Goal: Information Seeking & Learning: Find specific fact

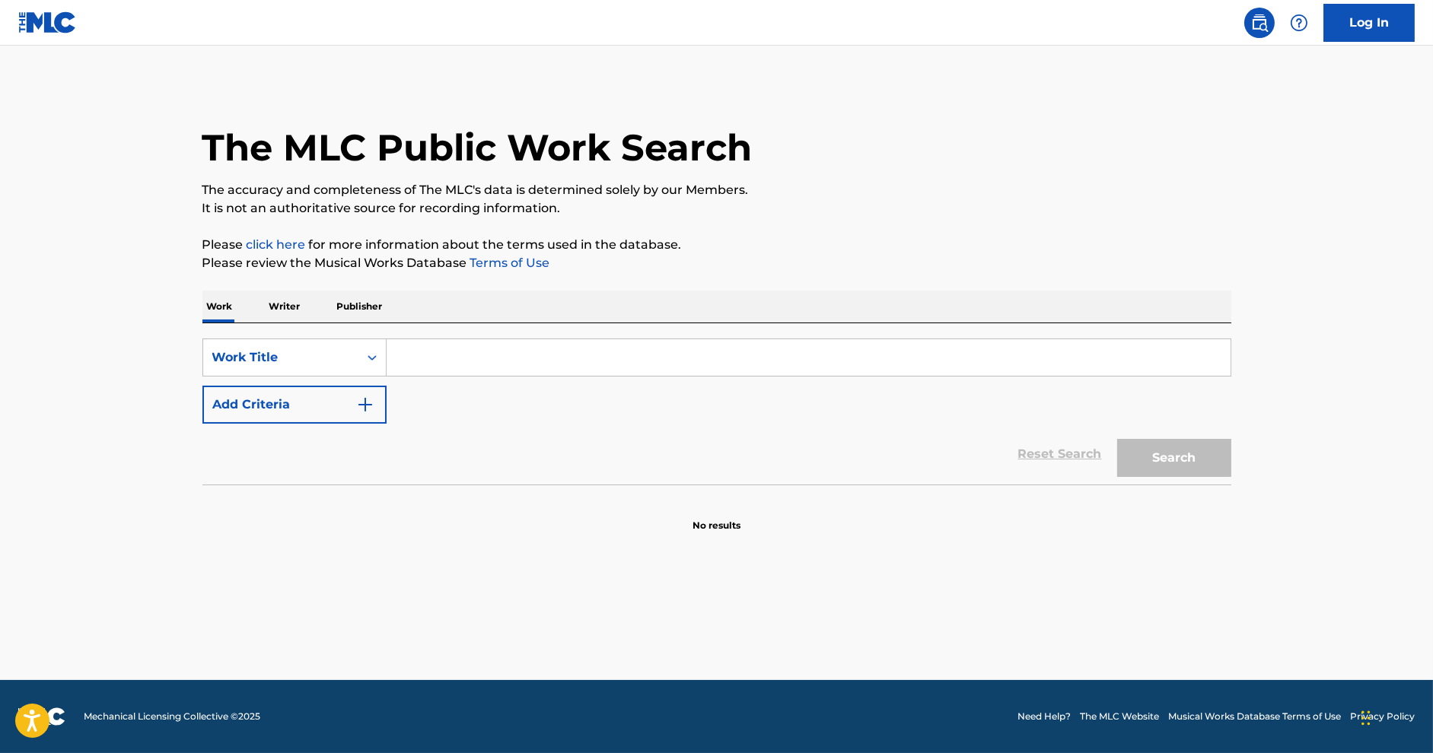
click at [433, 352] on input "Search Form" at bounding box center [809, 357] width 844 height 37
click at [294, 317] on p "Writer" at bounding box center [285, 307] width 40 height 32
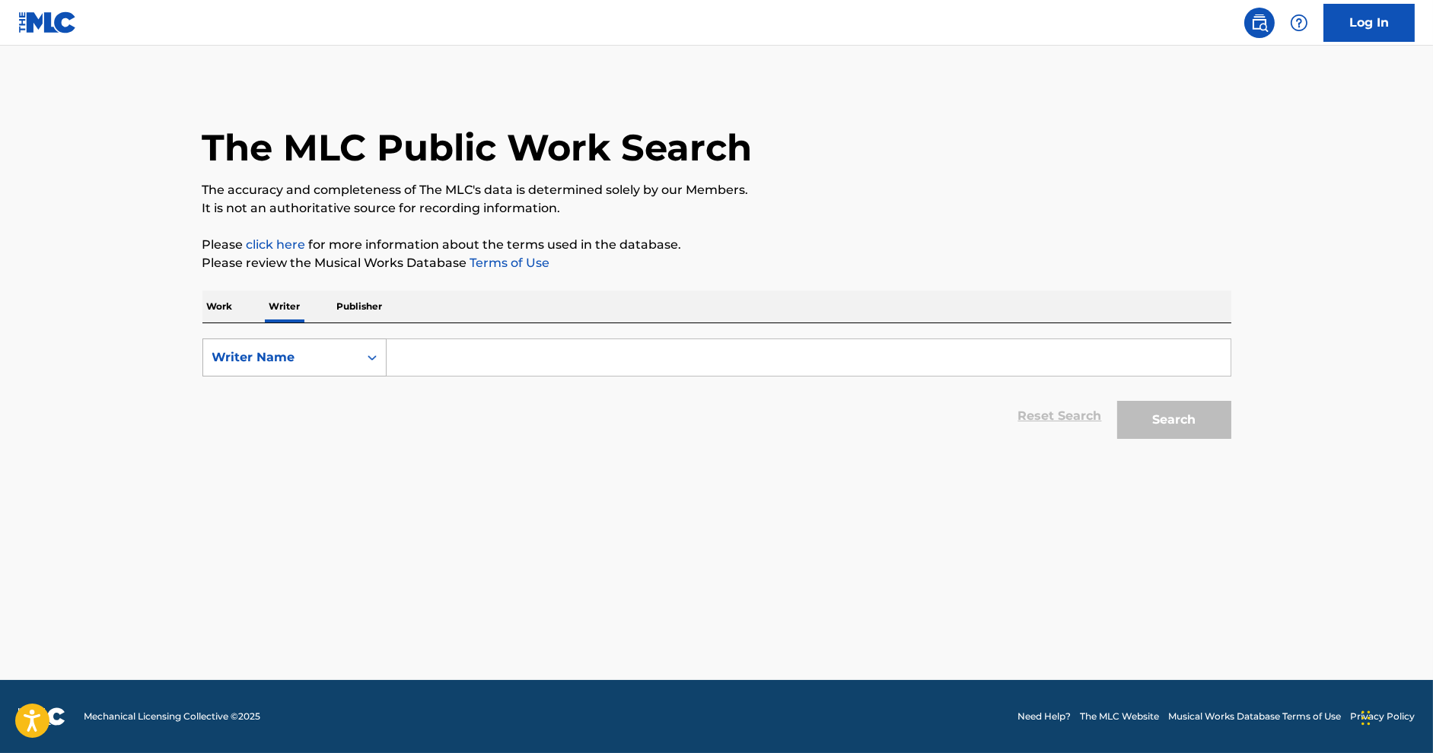
click at [354, 349] on div "Writer Name" at bounding box center [280, 357] width 155 height 29
click at [415, 349] on input "Search Form" at bounding box center [809, 357] width 844 height 37
paste input "[URL][DOMAIN_NAME]"
type input "[URL][DOMAIN_NAME]"
paste input "[PERSON_NAME]"
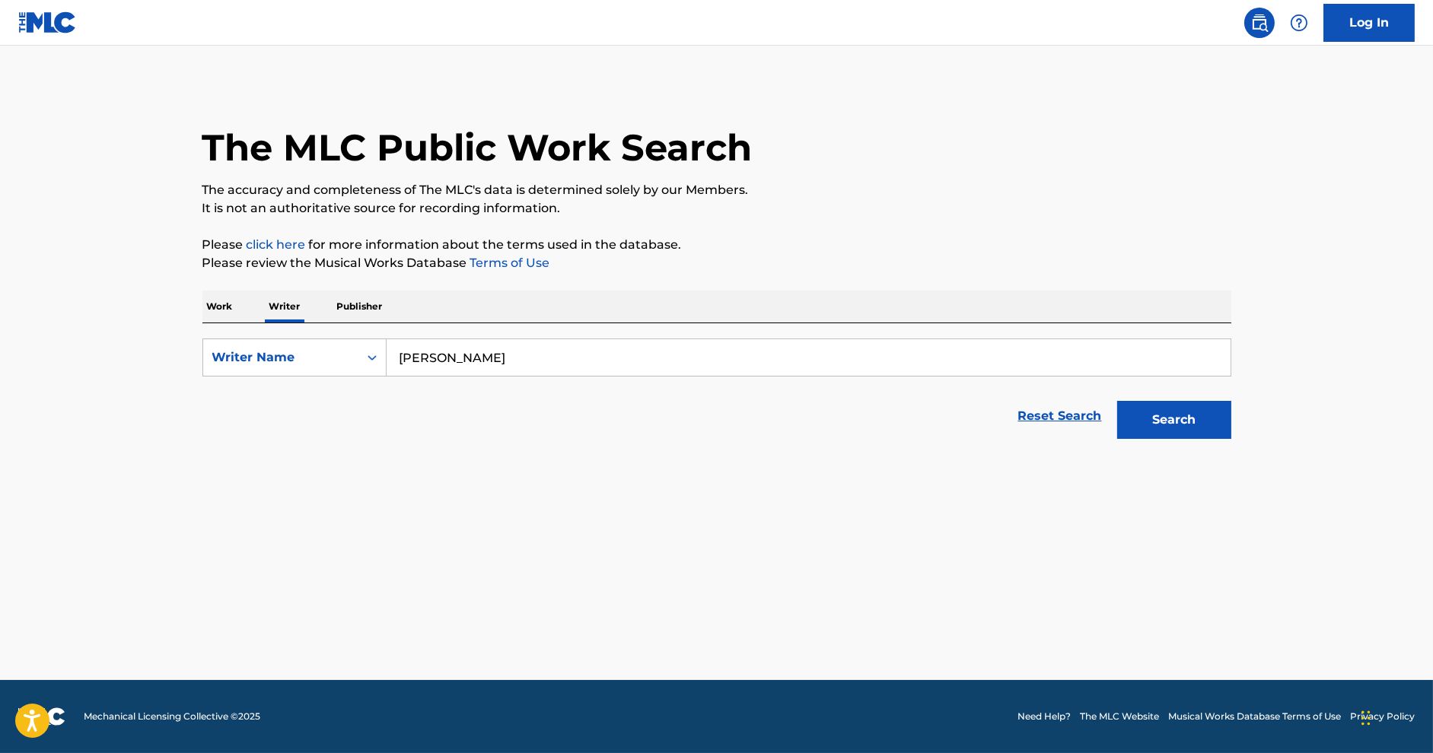
type input "[PERSON_NAME]"
click at [1194, 420] on button "Search" at bounding box center [1174, 420] width 114 height 38
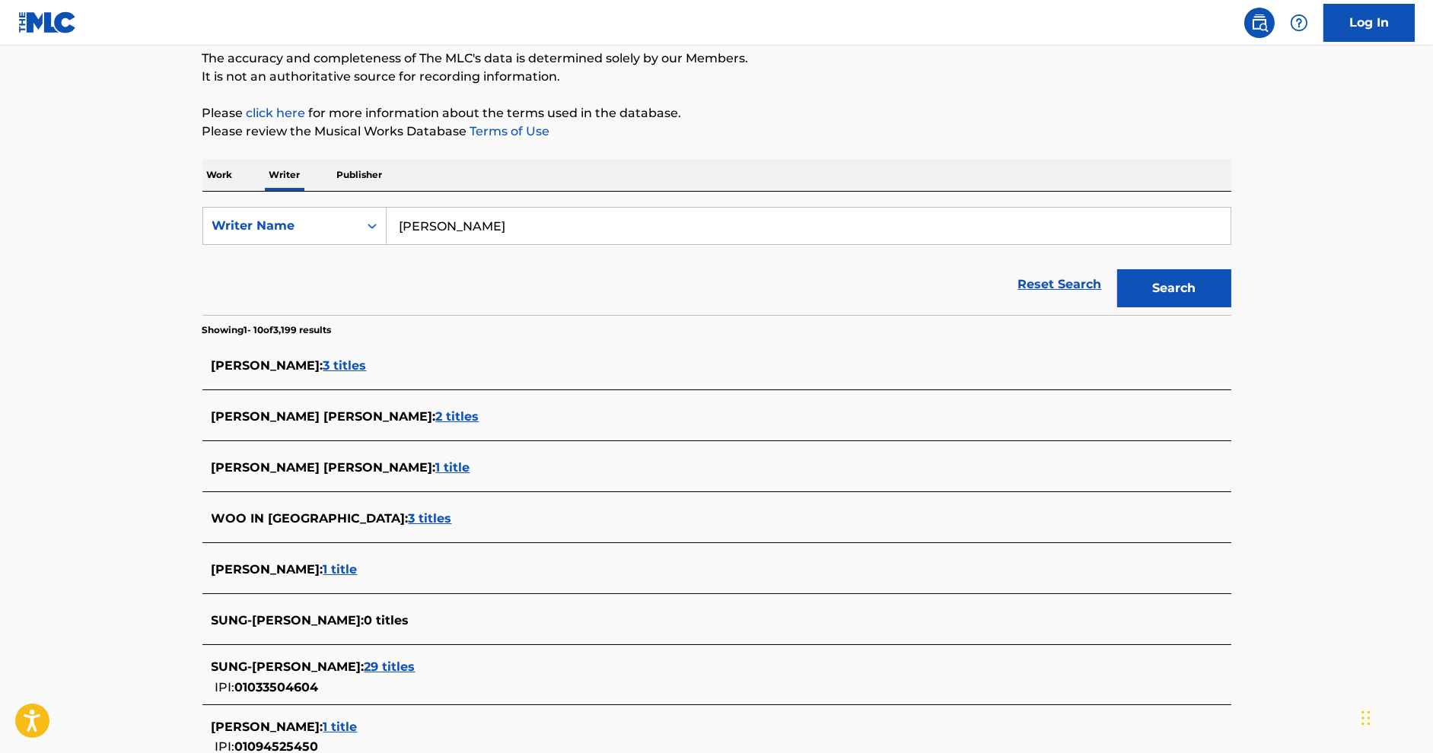
scroll to position [135, 0]
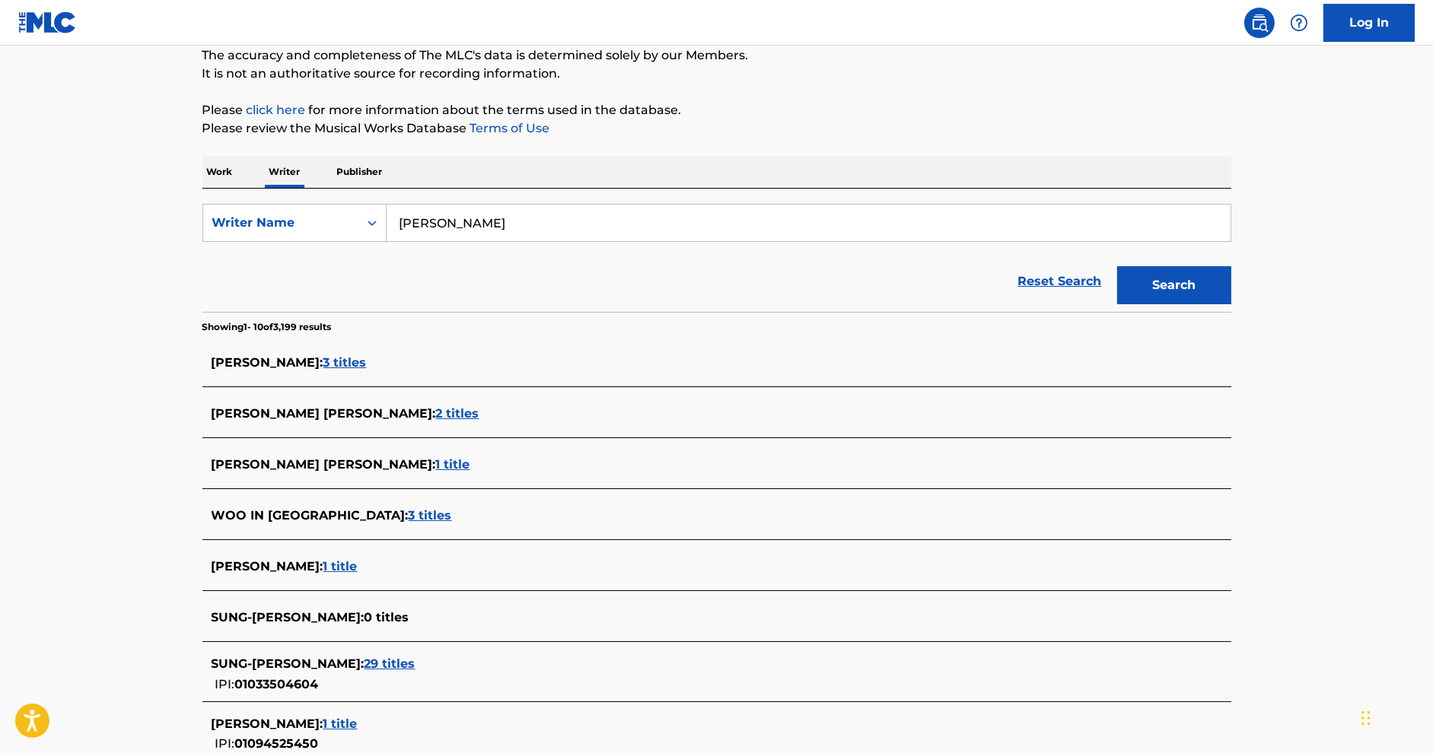
click at [356, 670] on div "SUNG-[PERSON_NAME] : 29 titles" at bounding box center [697, 664] width 971 height 18
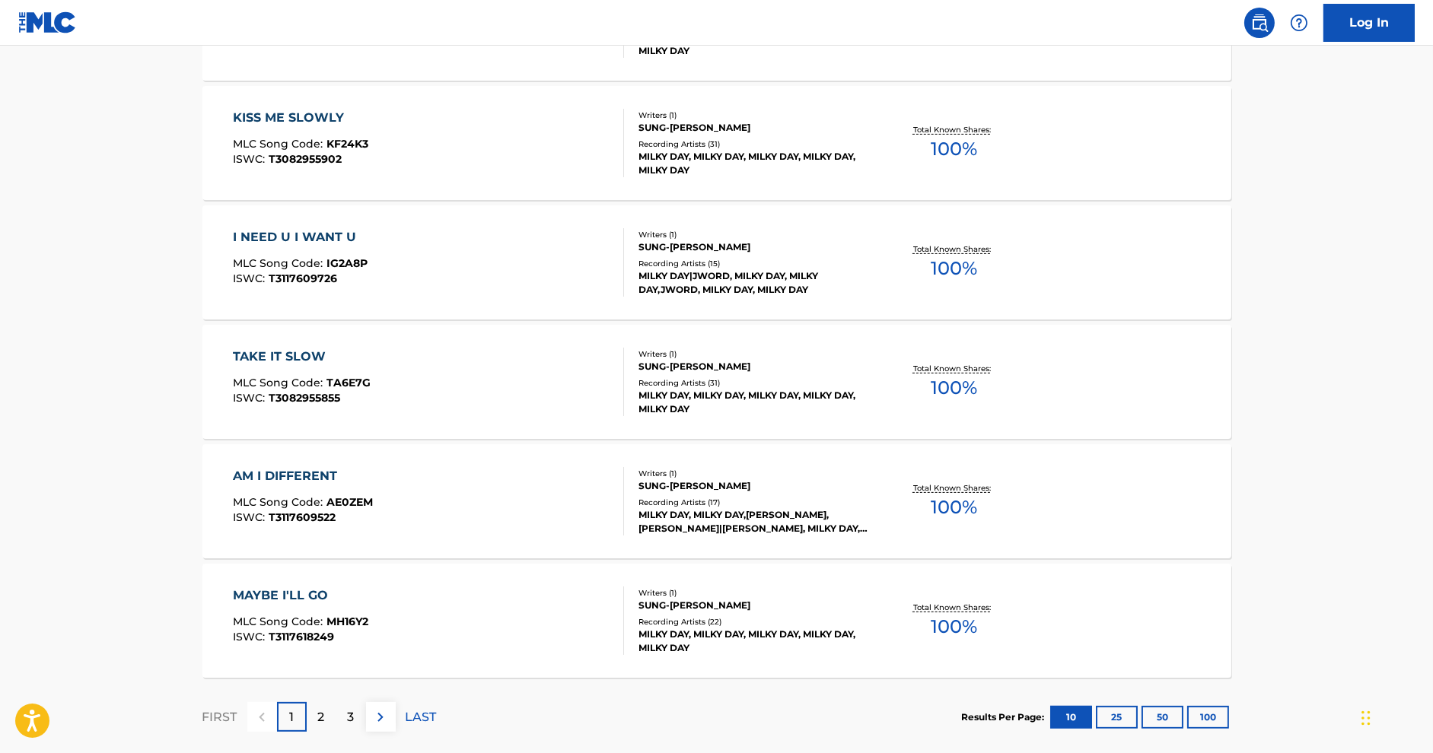
scroll to position [1108, 0]
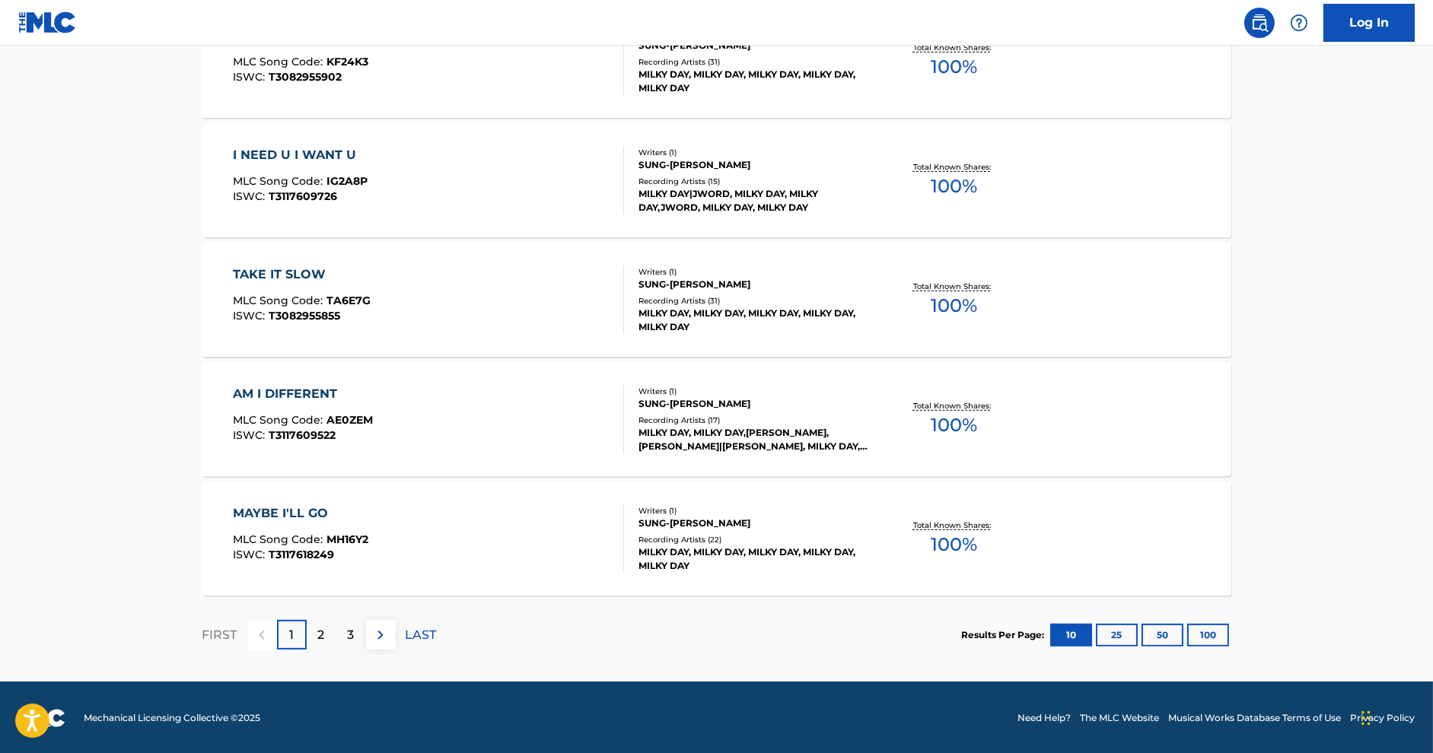
click at [1193, 629] on button "100" at bounding box center [1208, 635] width 42 height 23
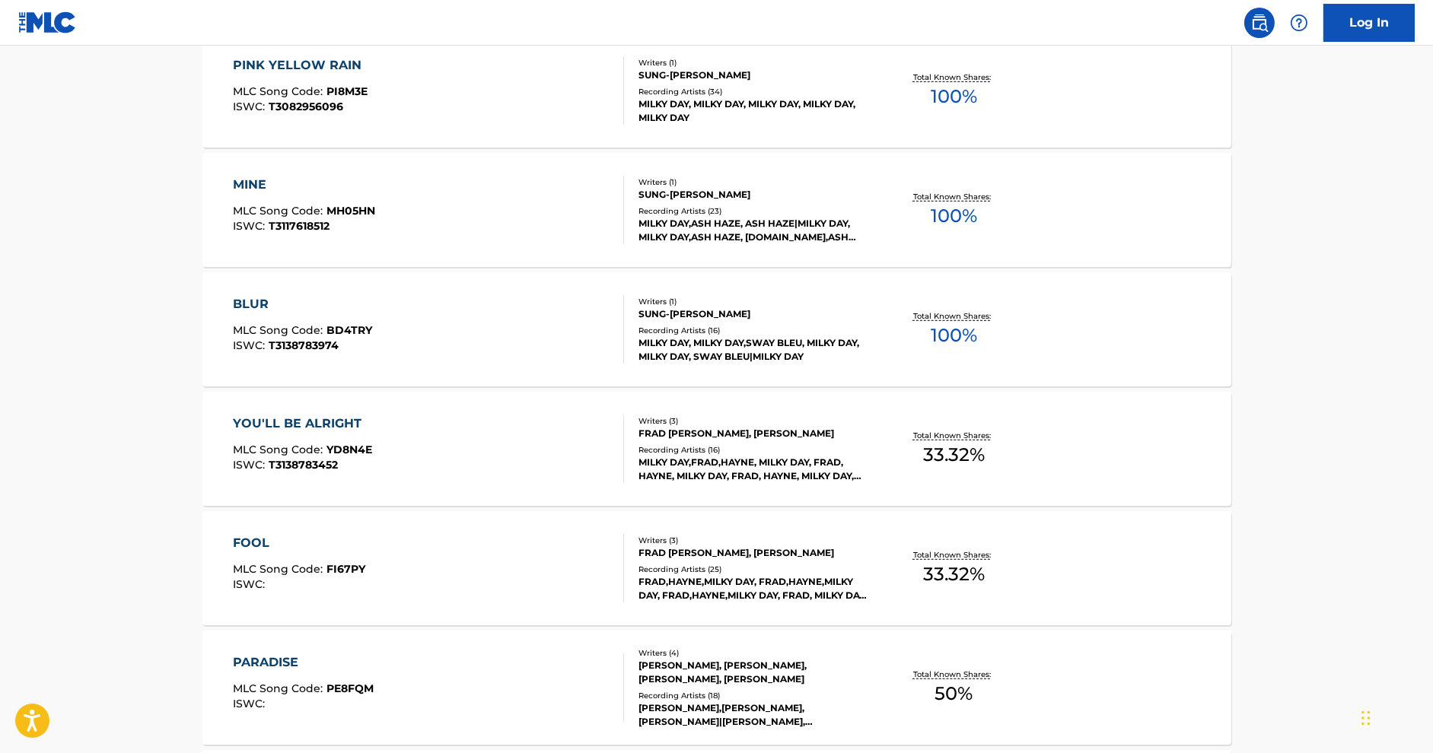
scroll to position [2040, 0]
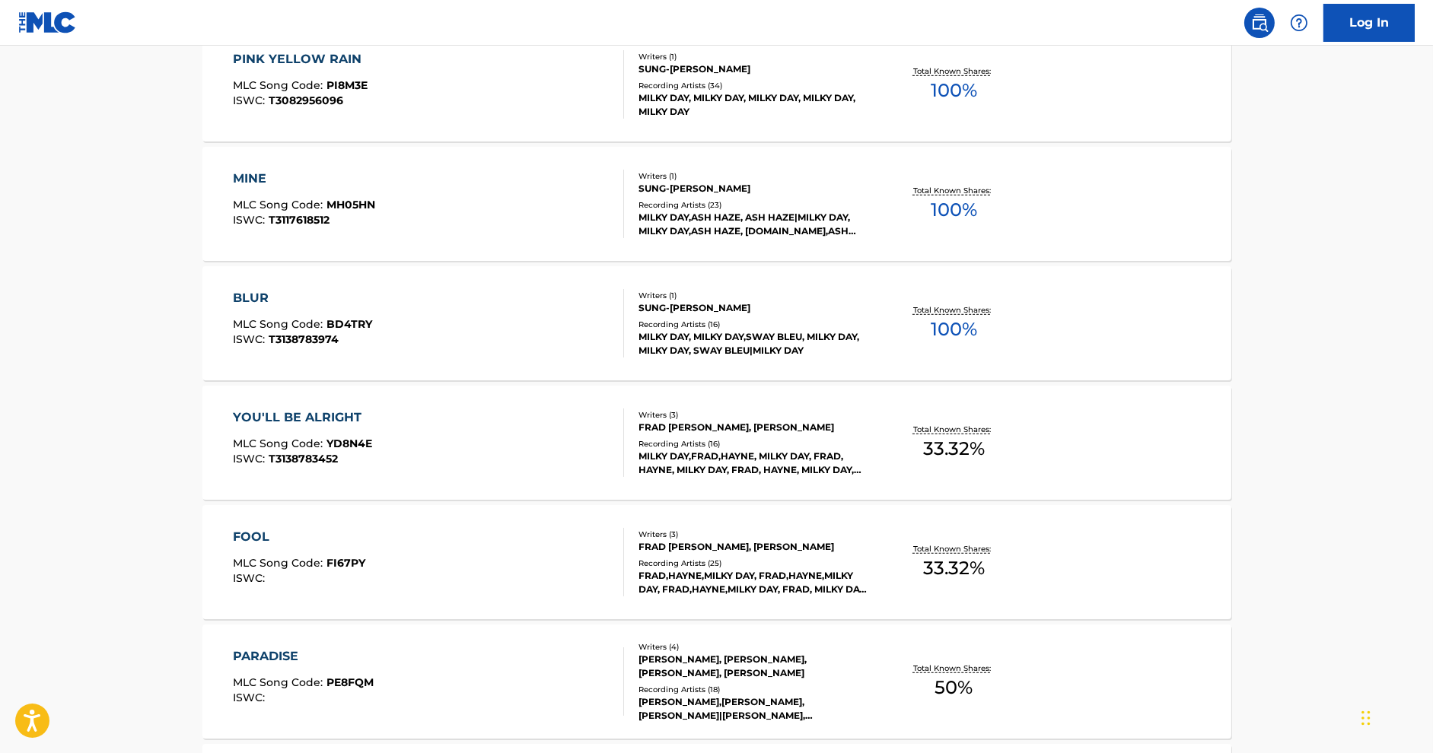
click at [558, 186] on div "MINE MLC Song Code : MH05HN ISWC : T3117618512" at bounding box center [428, 204] width 391 height 68
